Goal: Task Accomplishment & Management: Complete application form

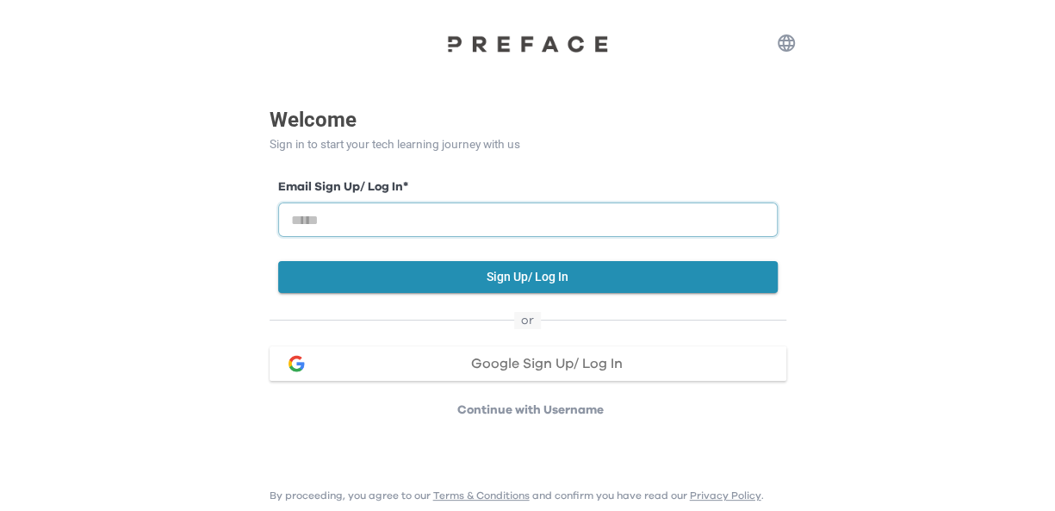
click at [335, 225] on input "email" at bounding box center [527, 219] width 499 height 34
type input "**********"
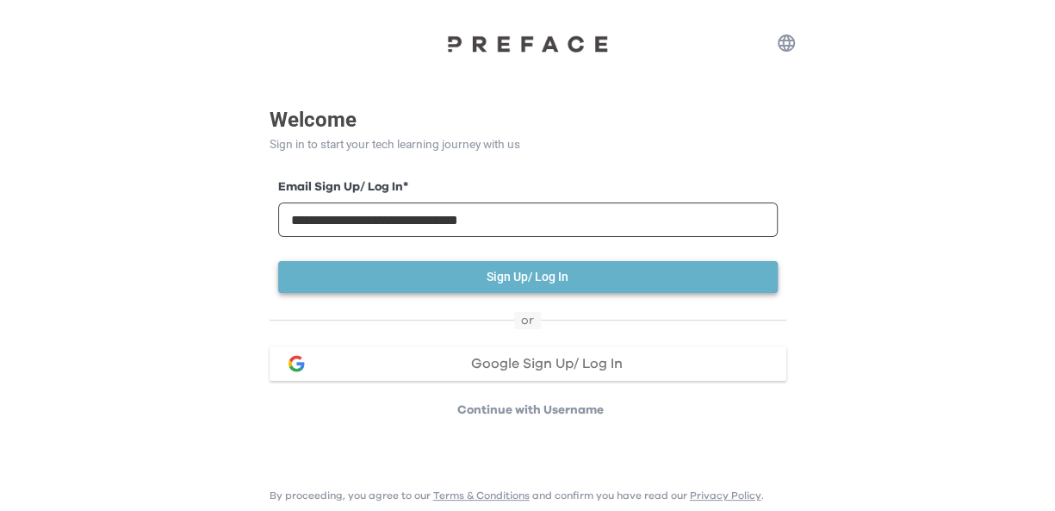
click at [524, 279] on button "Sign Up/ Log In" at bounding box center [527, 277] width 499 height 32
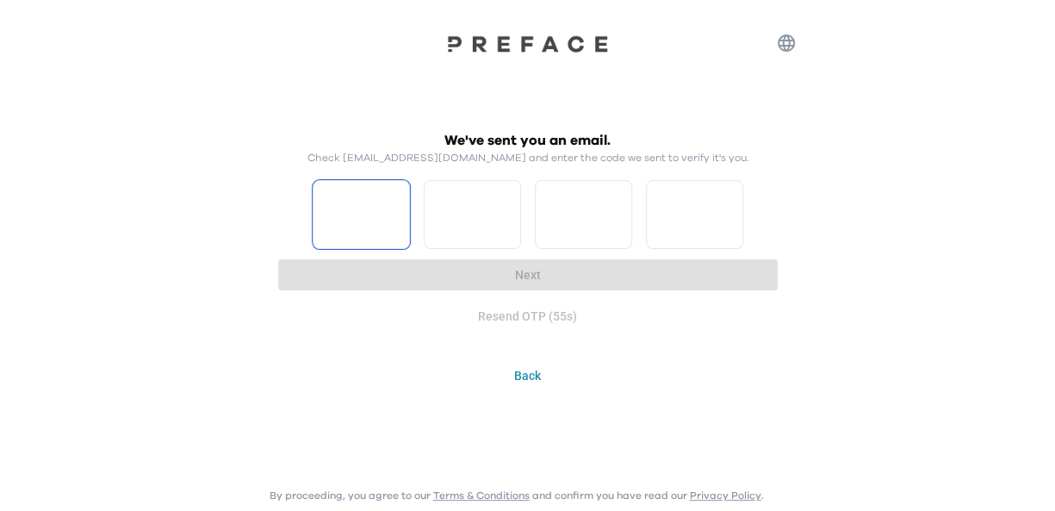
click at [361, 201] on input "Please enter OTP character 1" at bounding box center [361, 214] width 97 height 69
click at [530, 315] on div "Resend OTP (37s)" at bounding box center [527, 317] width 499 height 32
click at [556, 313] on div "Resend OTP (36s)" at bounding box center [527, 317] width 499 height 32
click at [716, 343] on div "We've sent you an email. Check jacquelineyeung@grandhugo.com.hk and enter the c…" at bounding box center [528, 256] width 517 height 270
click at [345, 214] on input "Please enter OTP character 1" at bounding box center [361, 214] width 97 height 69
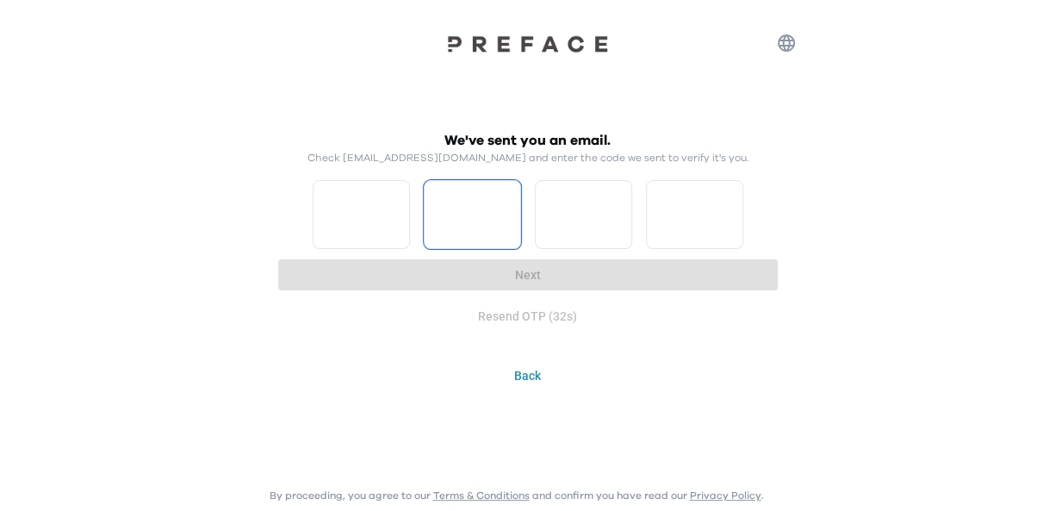
click at [396, 204] on input "*" at bounding box center [361, 214] width 97 height 69
click at [391, 227] on input "*" at bounding box center [361, 214] width 97 height 69
click at [396, 223] on input "*" at bounding box center [361, 214] width 97 height 69
type input "*"
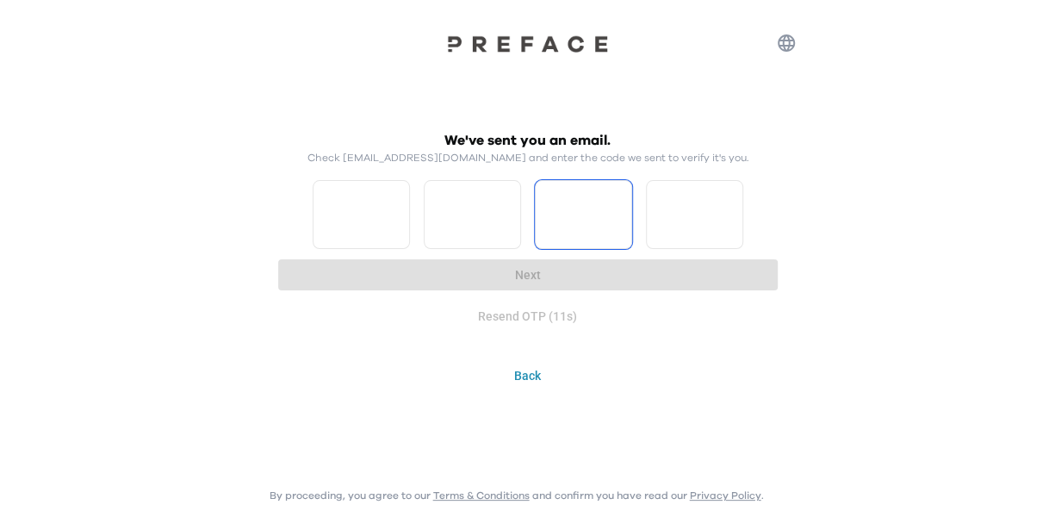
type input "*"
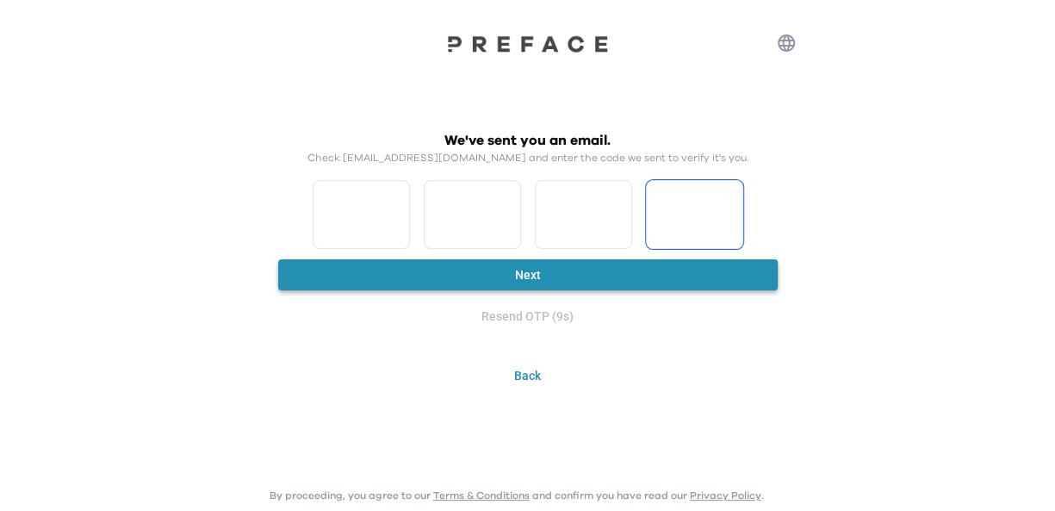
type input "*"
click at [496, 281] on button "Next" at bounding box center [527, 275] width 499 height 32
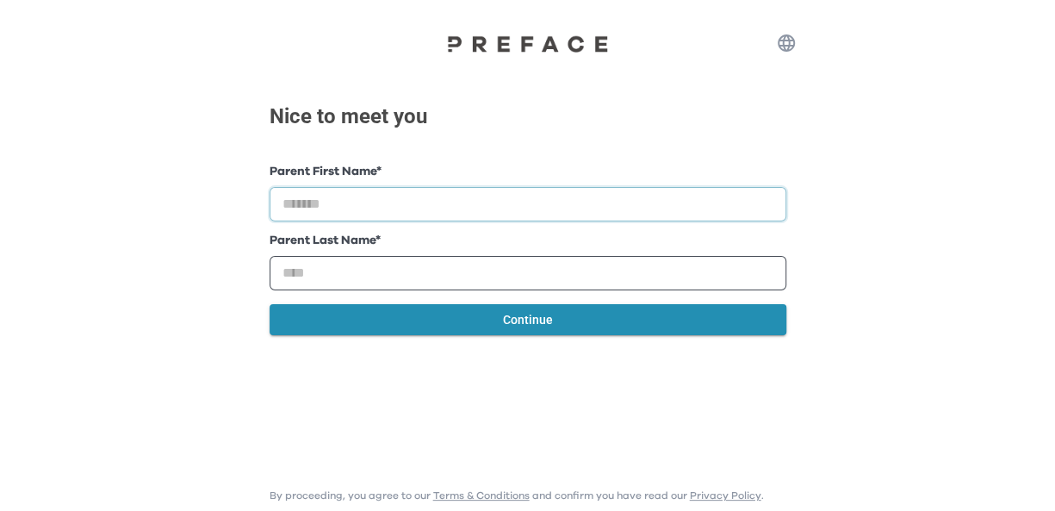
click at [426, 198] on input "text" at bounding box center [528, 204] width 517 height 34
type input "**********"
click at [321, 270] on input "text" at bounding box center [528, 273] width 517 height 34
type input "*****"
click at [574, 323] on button "Continue" at bounding box center [528, 320] width 517 height 32
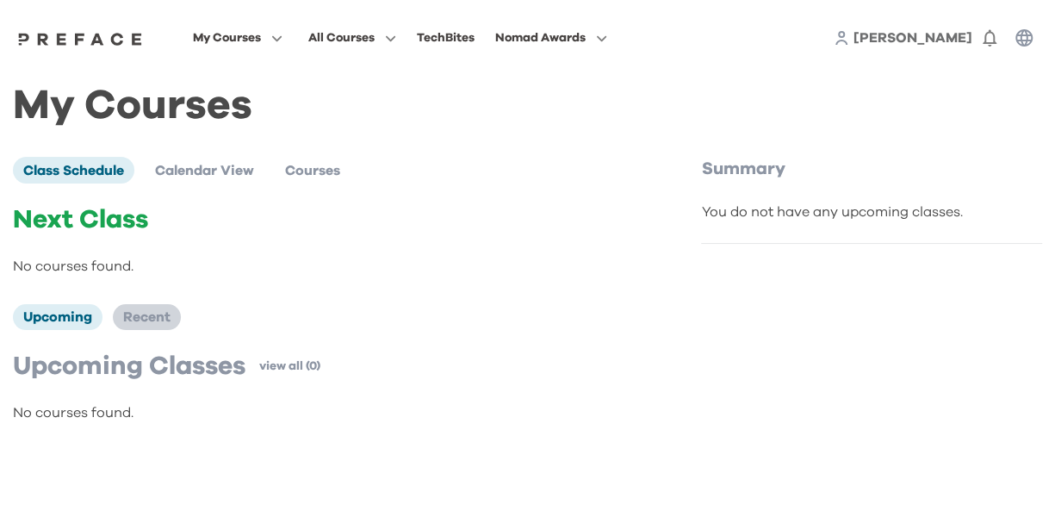
click at [139, 316] on span "Recent" at bounding box center [146, 317] width 47 height 14
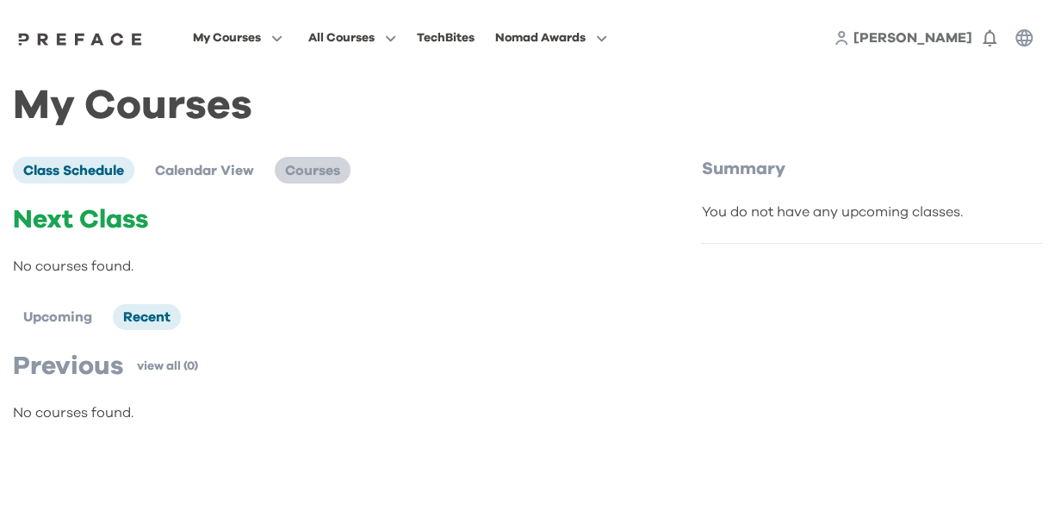
click at [319, 173] on span "Courses" at bounding box center [312, 171] width 55 height 14
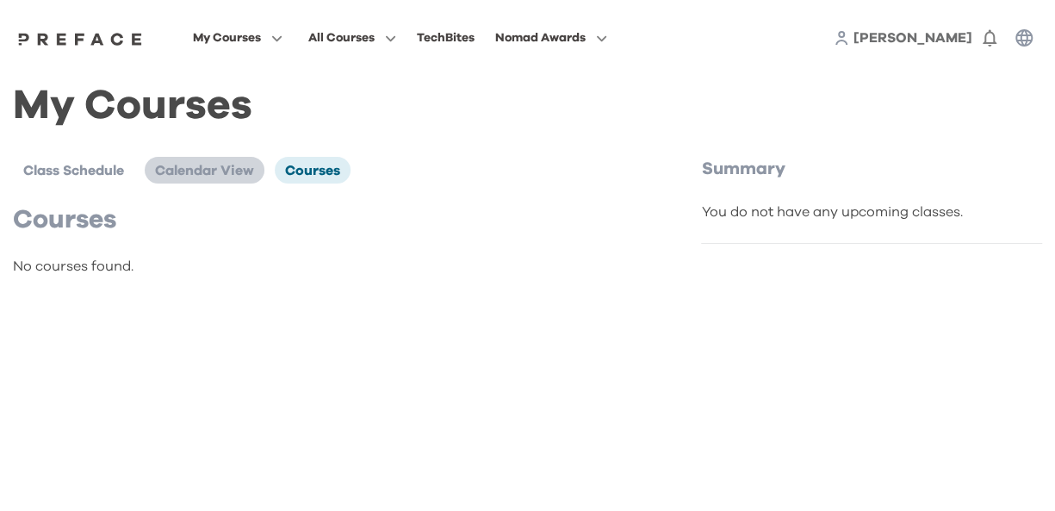
click at [205, 165] on span "Calendar View" at bounding box center [204, 171] width 99 height 14
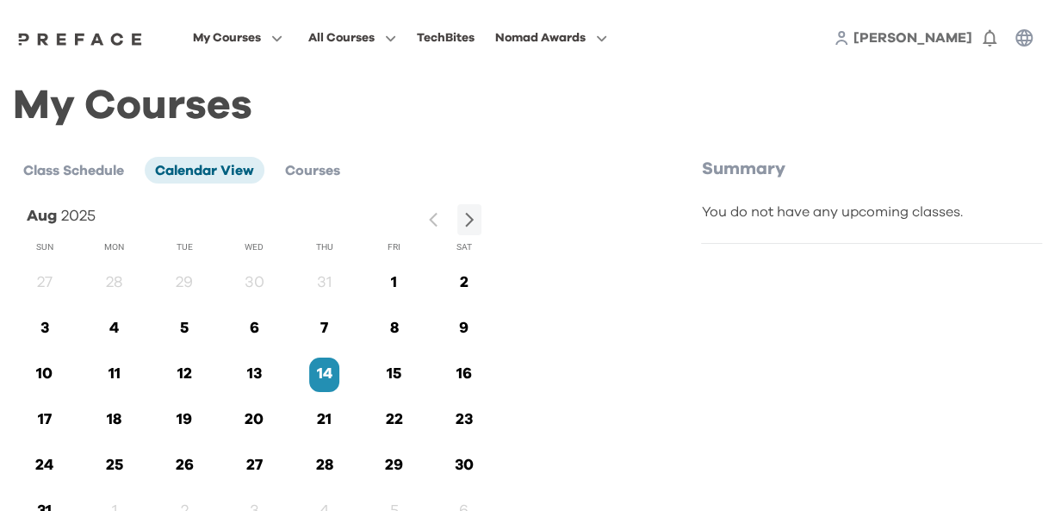
click at [911, 225] on div "You do not have any upcoming classes." at bounding box center [871, 223] width 341 height 42
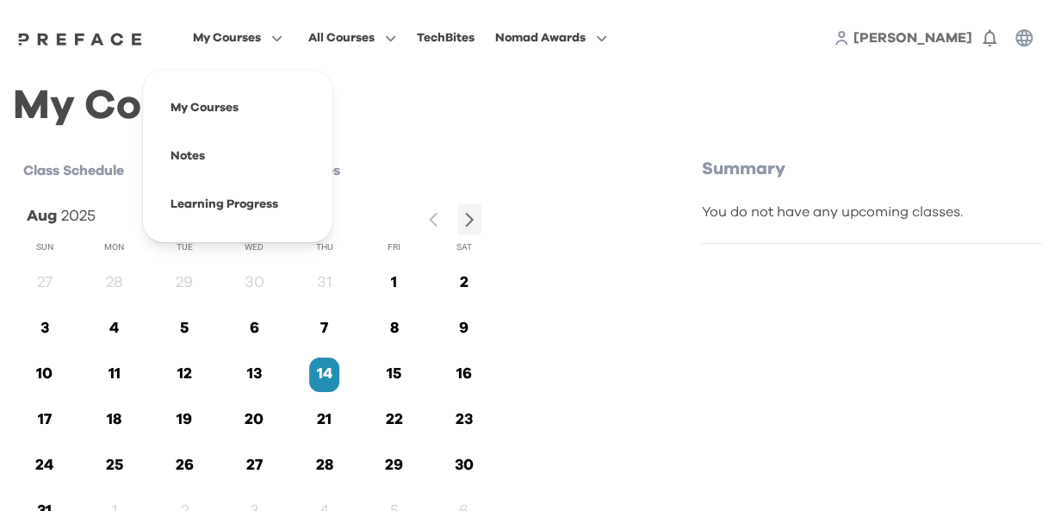
click at [235, 40] on span "My Courses" at bounding box center [227, 38] width 68 height 21
click at [231, 103] on span at bounding box center [238, 108] width 162 height 48
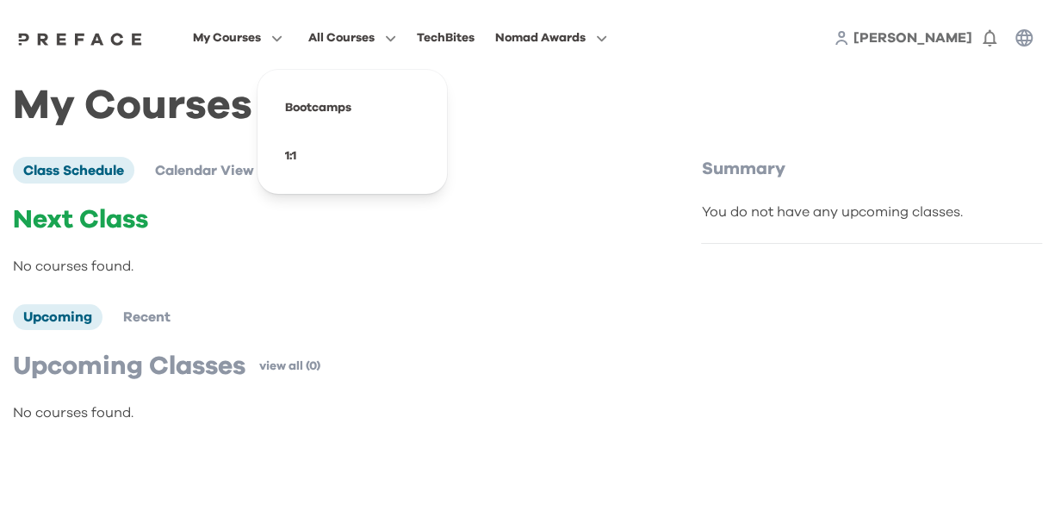
click at [364, 42] on span "All Courses" at bounding box center [341, 38] width 66 height 21
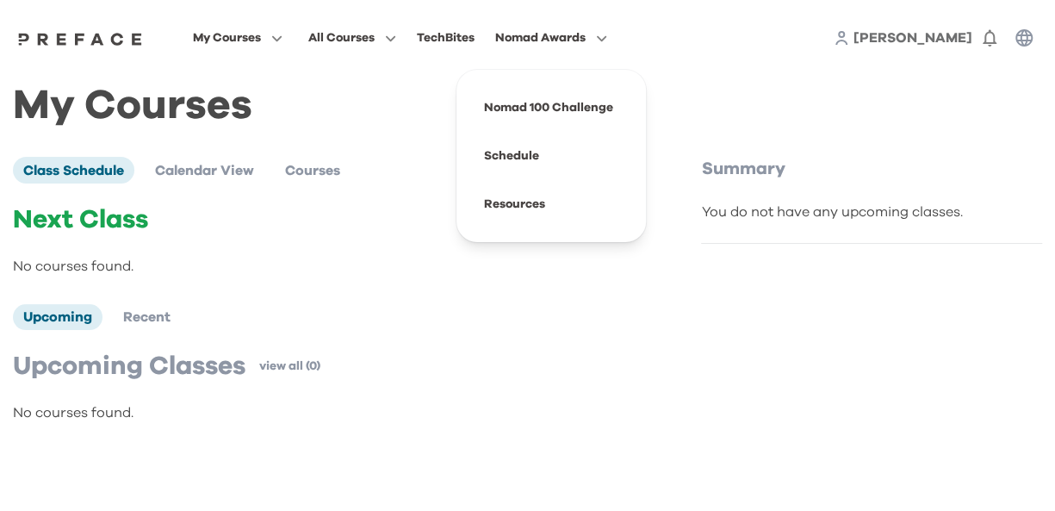
click at [575, 34] on span "Nomad Awards" at bounding box center [540, 38] width 90 height 21
click at [1008, 88] on div "My Courses Class Schedule Calendar View Courses Next Class No courses found. Up…" at bounding box center [527, 267] width 1055 height 383
click at [96, 42] on img at bounding box center [80, 39] width 133 height 14
click at [909, 40] on span "[PERSON_NAME]" at bounding box center [912, 38] width 119 height 14
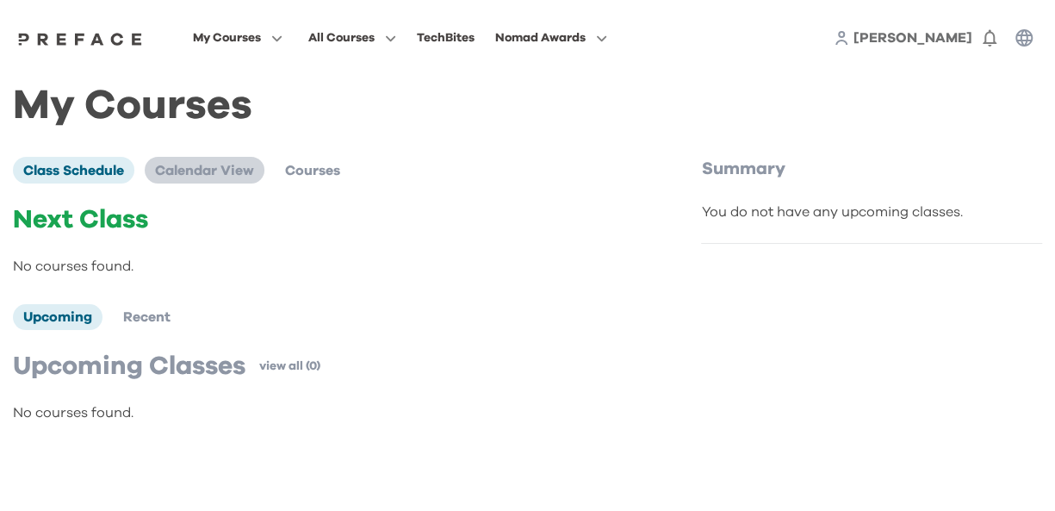
click at [224, 177] on span "Calendar View" at bounding box center [204, 171] width 99 height 14
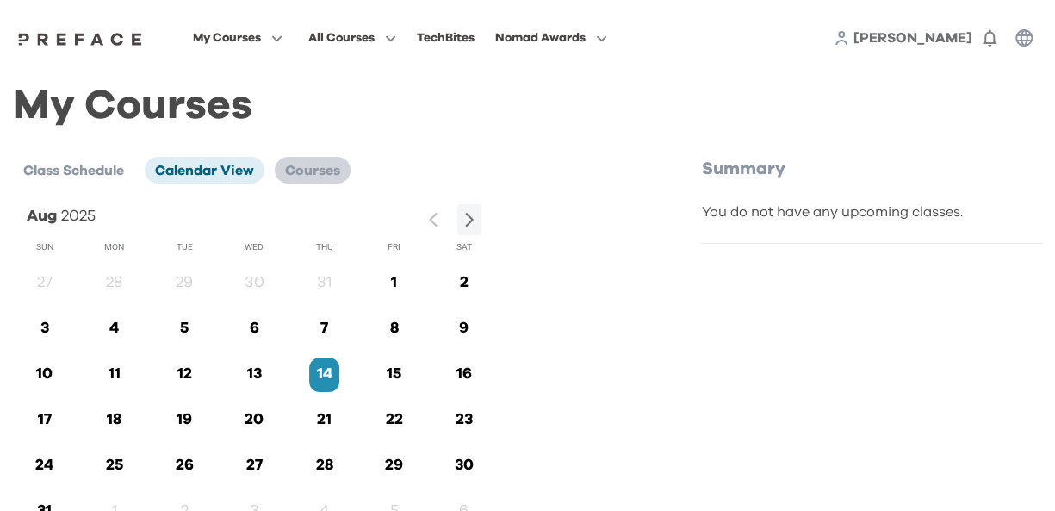
click at [322, 180] on li "Courses" at bounding box center [313, 170] width 76 height 26
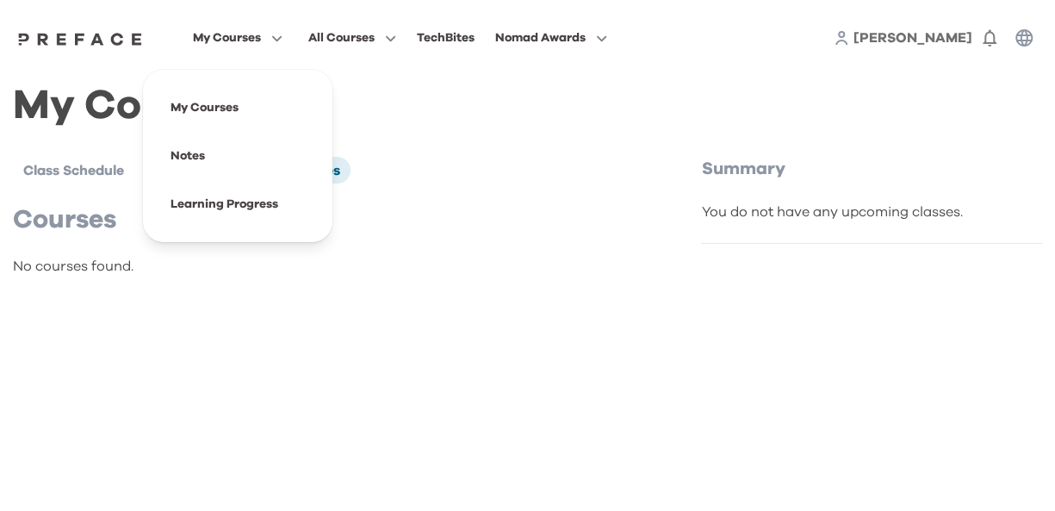
click at [212, 43] on span "My Courses" at bounding box center [227, 38] width 68 height 21
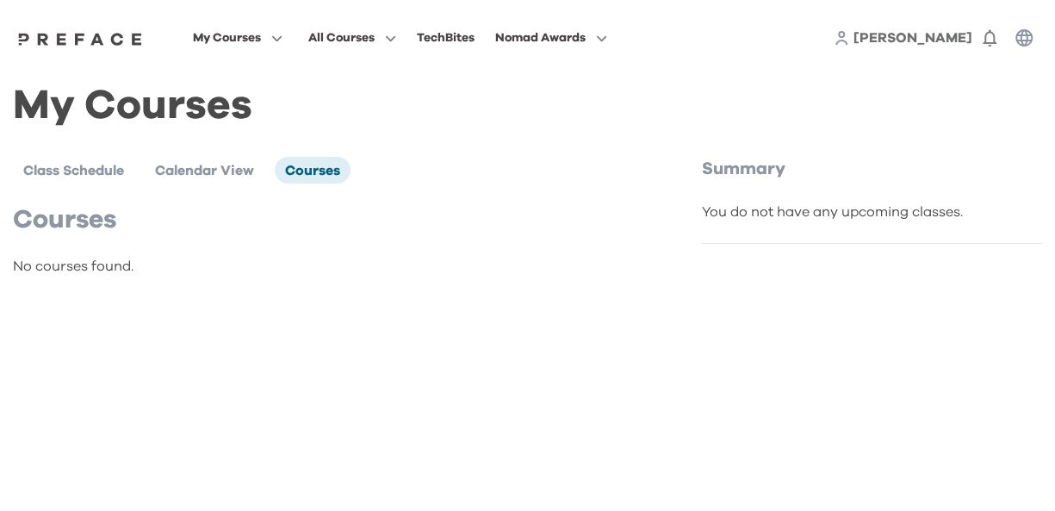
click at [108, 37] on img at bounding box center [80, 39] width 133 height 14
